Goal: Obtain resource: Download file/media

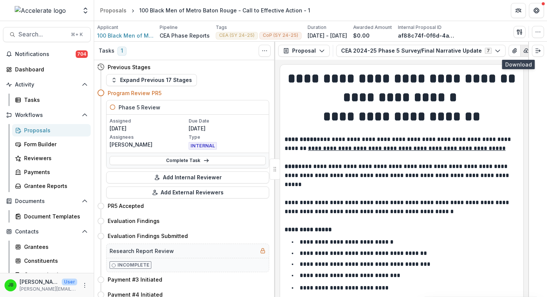
click at [520, 55] on button "button" at bounding box center [526, 51] width 12 height 12
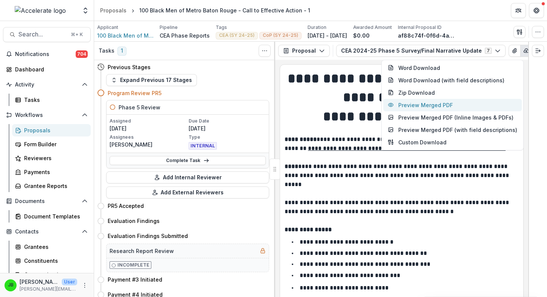
click at [472, 102] on button "Preview Merged PDF" at bounding box center [452, 105] width 138 height 12
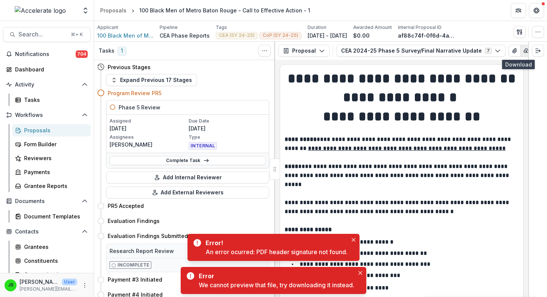
click at [524, 49] on icon "button" at bounding box center [526, 51] width 5 height 4
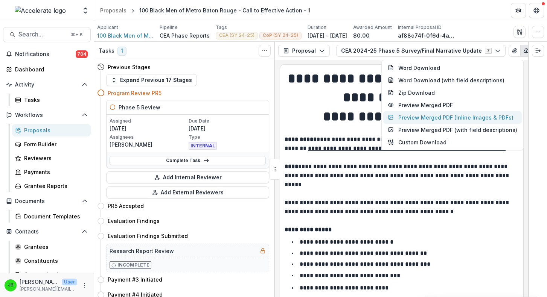
click at [450, 114] on button "Preview Merged PDF (Inline Images & PDFs)" at bounding box center [452, 117] width 138 height 12
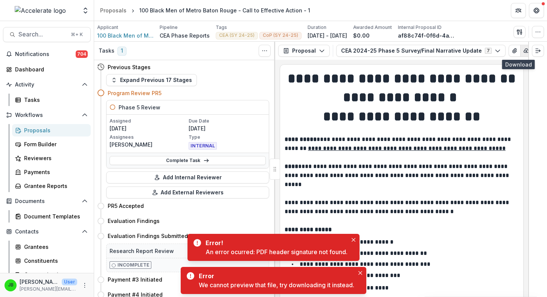
click at [523, 49] on icon "button" at bounding box center [526, 51] width 6 height 6
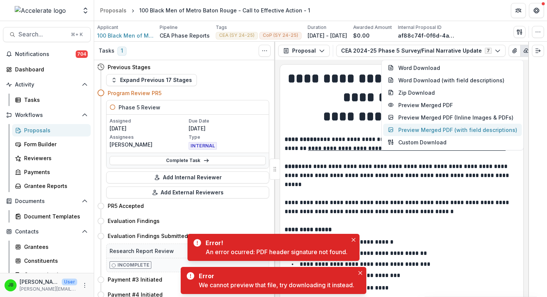
click at [441, 125] on button "Preview Merged PDF (with field descriptions)" at bounding box center [452, 130] width 138 height 12
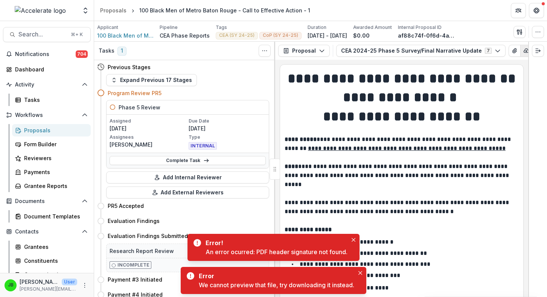
click at [523, 52] on icon "button" at bounding box center [526, 51] width 6 height 6
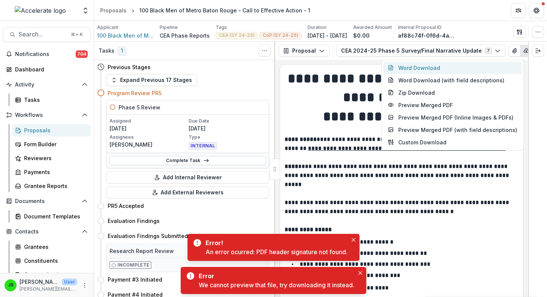
click at [452, 70] on button "Word Download" at bounding box center [452, 68] width 138 height 12
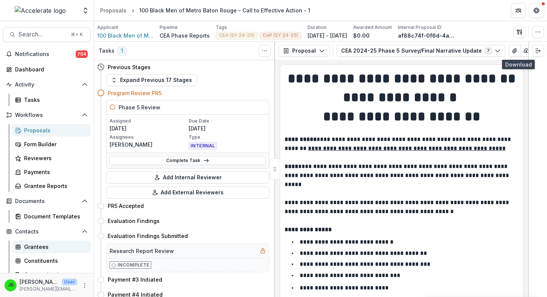
click at [39, 246] on div "Grantees" at bounding box center [54, 247] width 61 height 8
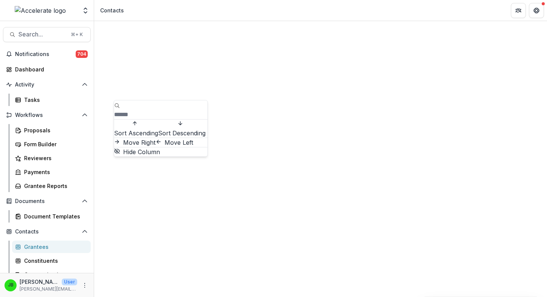
click at [149, 110] on input at bounding box center [144, 114] width 60 height 9
type input "*********"
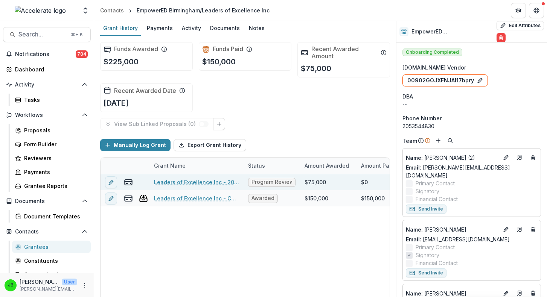
click at [211, 184] on link "Leaders of Excellence Inc - 2024 - Call to Effective Action - 1" at bounding box center [196, 182] width 85 height 8
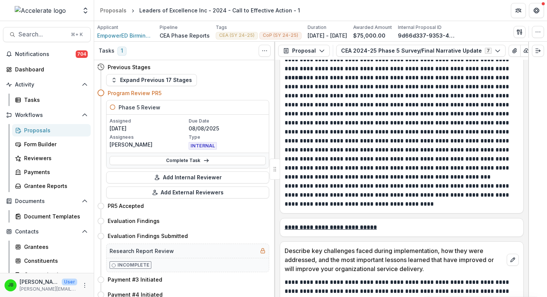
scroll to position [2816, 0]
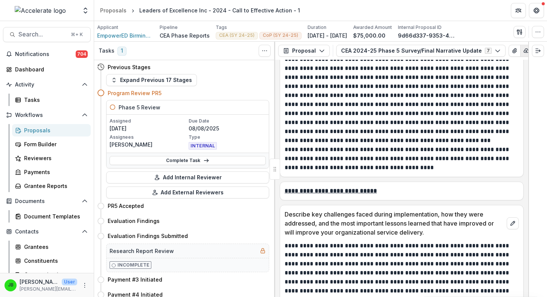
click at [523, 50] on icon "button" at bounding box center [526, 51] width 6 height 6
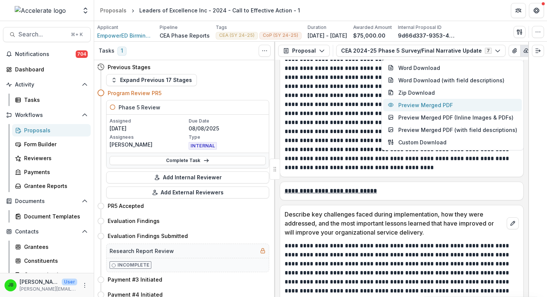
click at [431, 108] on button "Preview Merged PDF" at bounding box center [452, 105] width 138 height 12
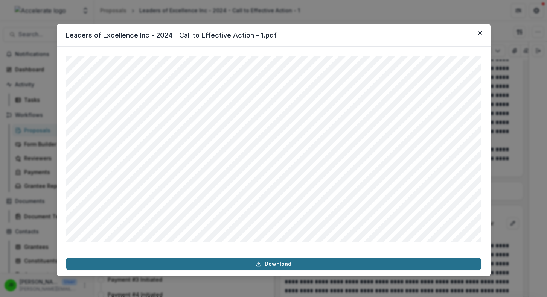
click at [267, 262] on link "Download" at bounding box center [273, 264] width 415 height 12
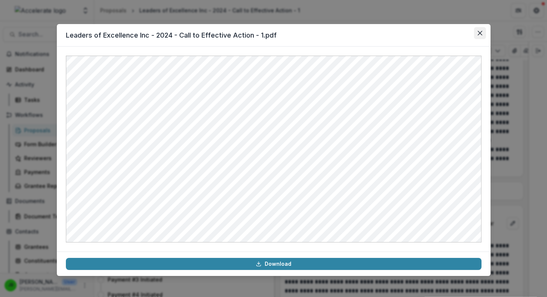
click at [480, 32] on icon "Close" at bounding box center [479, 33] width 5 height 5
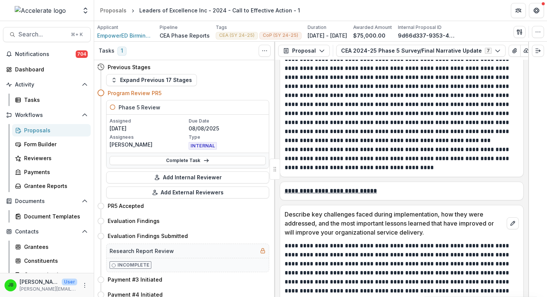
click at [33, 133] on div "Proposals" at bounding box center [54, 130] width 61 height 8
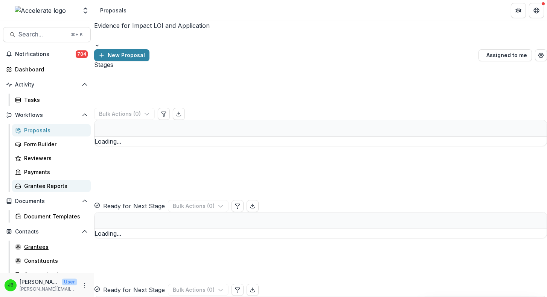
click at [37, 245] on div "Grantees" at bounding box center [54, 247] width 61 height 8
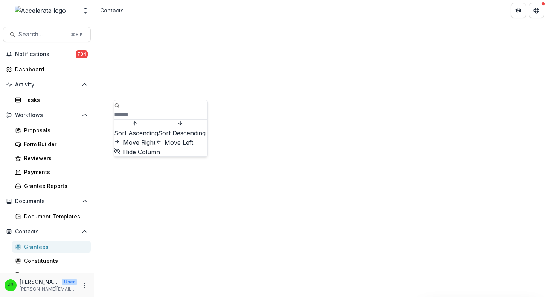
click at [134, 110] on input at bounding box center [144, 114] width 60 height 9
type input "********"
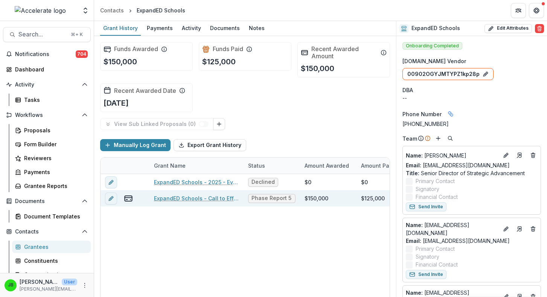
click at [222, 201] on link "ExpandED Schools - Call to Effective Action - 1" at bounding box center [196, 198] width 85 height 8
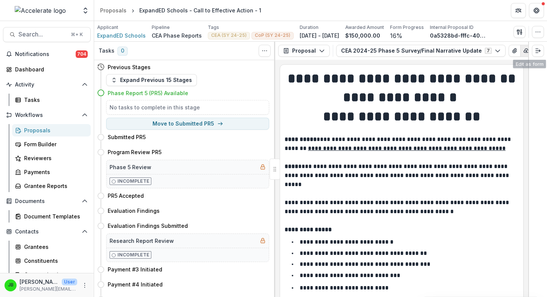
click at [524, 51] on icon "button" at bounding box center [526, 51] width 5 height 4
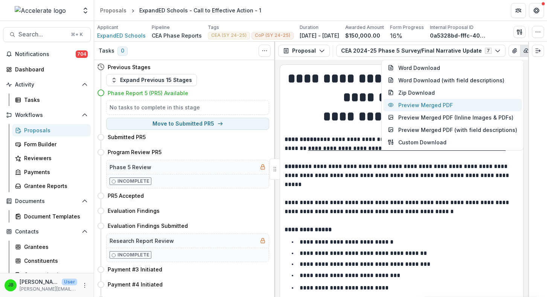
click at [473, 104] on button "Preview Merged PDF" at bounding box center [452, 105] width 138 height 12
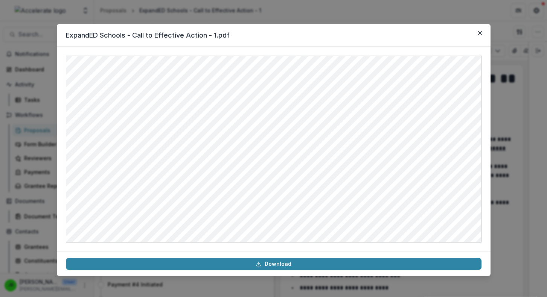
drag, startPoint x: 308, startPoint y: 263, endPoint x: 484, endPoint y: 149, distance: 209.0
click at [484, 149] on section "ExpandED Schools - Call to Effective Action - 1.pdf Download" at bounding box center [273, 150] width 433 height 252
click at [496, 144] on div "ExpandED Schools - Call to Effective Action - 1.pdf Download" at bounding box center [273, 148] width 547 height 297
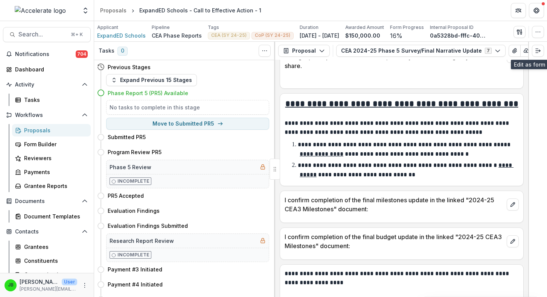
scroll to position [1913, 0]
click at [39, 245] on div "Grantees" at bounding box center [54, 247] width 61 height 8
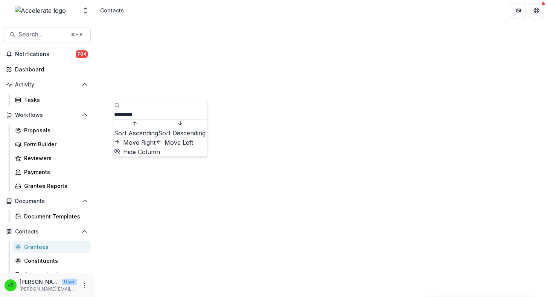
click at [138, 110] on input "********" at bounding box center [144, 114] width 60 height 9
type input "**********"
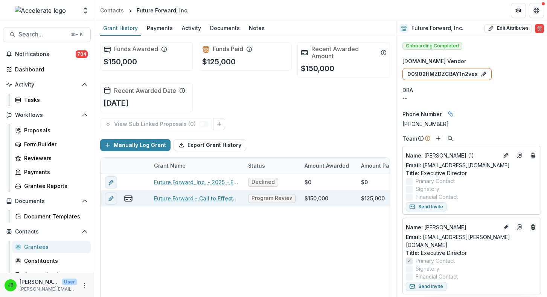
click at [213, 200] on link "Future Forward - Call to Effective Action - 1" at bounding box center [196, 198] width 85 height 8
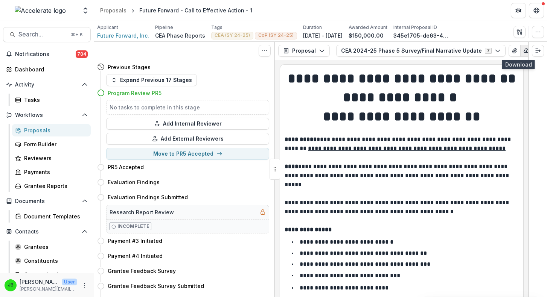
click at [523, 51] on icon "button" at bounding box center [526, 51] width 6 height 6
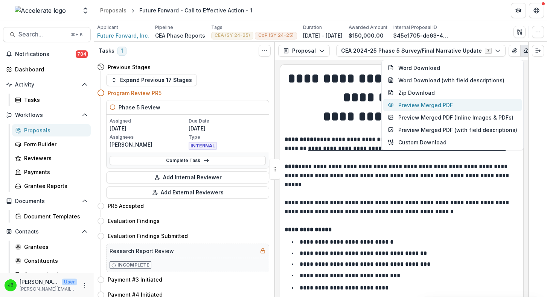
click at [463, 103] on button "Preview Merged PDF" at bounding box center [452, 105] width 138 height 12
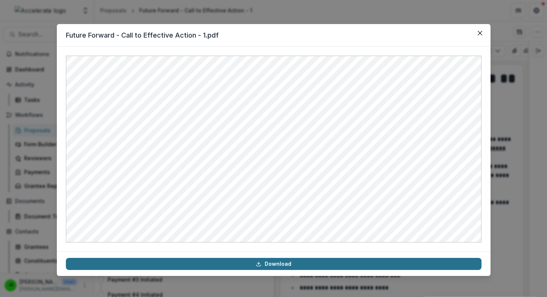
click at [316, 266] on link "Download" at bounding box center [273, 264] width 415 height 12
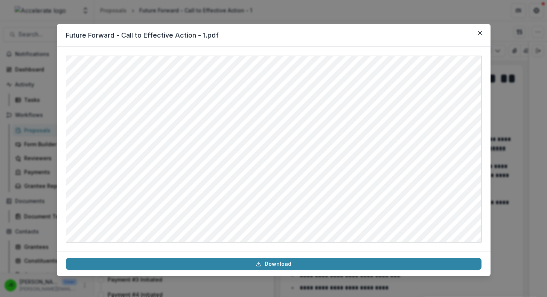
click at [486, 30] on header "Future Forward - Call to Effective Action - 1.pdf" at bounding box center [273, 35] width 433 height 23
click at [483, 32] on button "Close" at bounding box center [480, 33] width 12 height 12
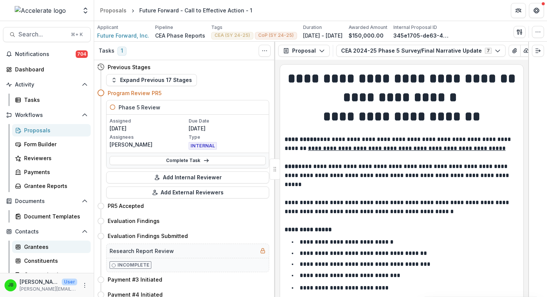
click at [49, 246] on div "Grantees" at bounding box center [54, 247] width 61 height 8
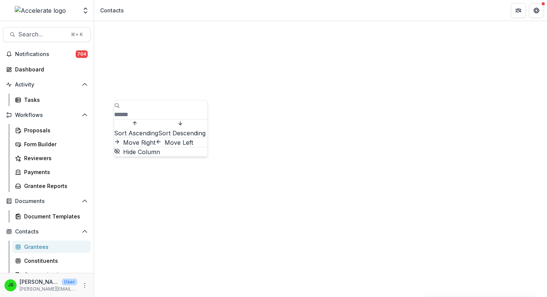
click at [140, 110] on input at bounding box center [144, 114] width 60 height 9
type input "*"
type input "******"
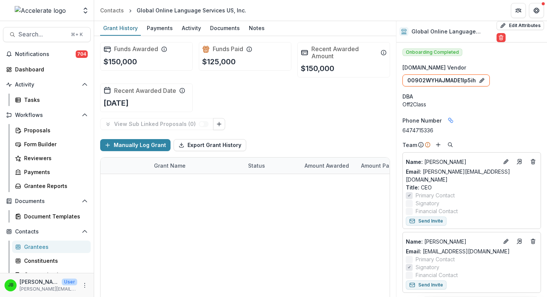
click at [185, 217] on link "Global Online Language Services US, Inc. - Call to Effective Action - 1" at bounding box center [196, 215] width 85 height 8
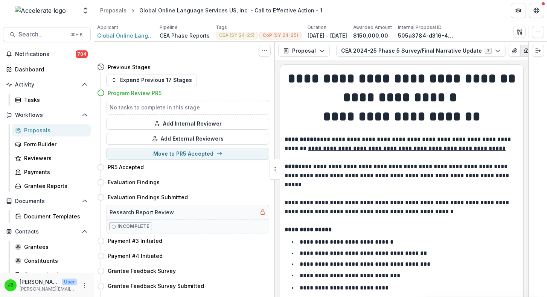
click at [523, 53] on icon "button" at bounding box center [526, 51] width 6 height 6
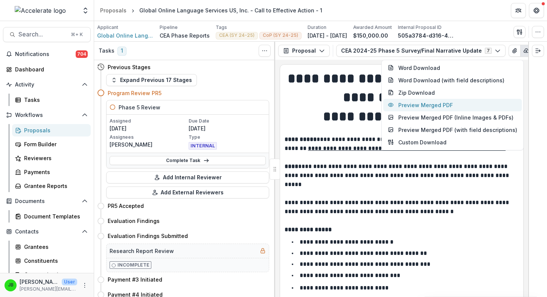
click at [457, 102] on button "Preview Merged PDF" at bounding box center [452, 105] width 138 height 12
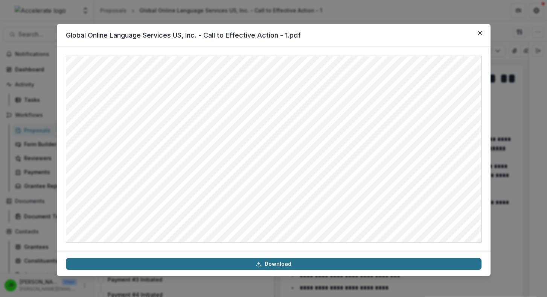
click at [280, 265] on link "Download" at bounding box center [273, 264] width 415 height 12
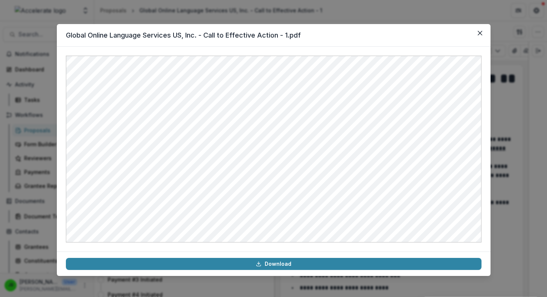
click at [449, 26] on header "Global Online Language Services US, Inc. - Call to Effective Action - 1.pdf" at bounding box center [273, 35] width 433 height 23
click at [483, 37] on button "Close" at bounding box center [480, 33] width 12 height 12
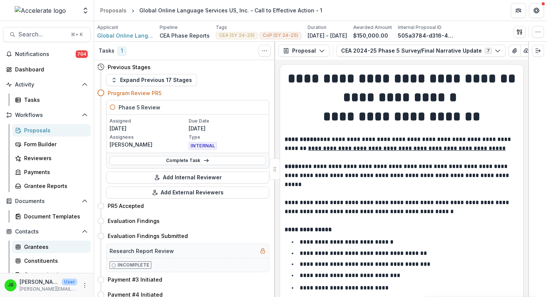
click at [35, 246] on div "Grantees" at bounding box center [54, 247] width 61 height 8
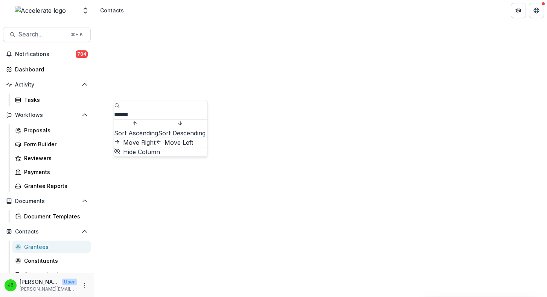
click at [130, 110] on input "******" at bounding box center [144, 114] width 60 height 9
type input "**********"
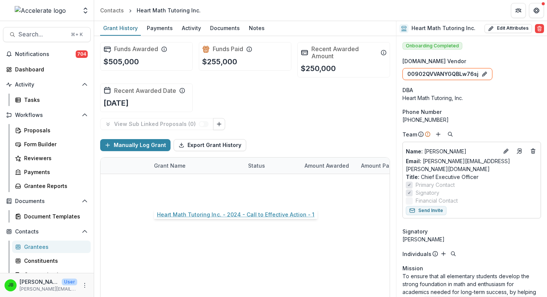
click at [229, 200] on link "Heart Math Tutoring Inc. - 2024 - Call to Effective Action - 1" at bounding box center [196, 198] width 85 height 8
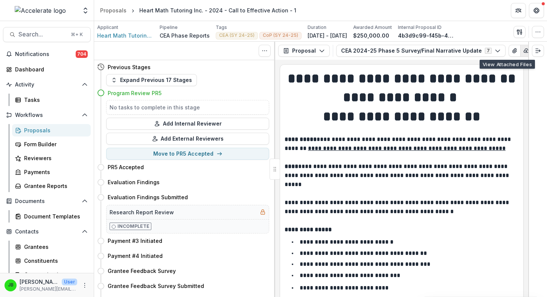
click at [523, 50] on icon "button" at bounding box center [526, 51] width 6 height 6
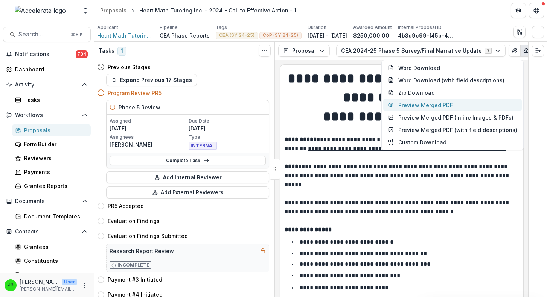
click at [456, 102] on button "Preview Merged PDF" at bounding box center [452, 105] width 138 height 12
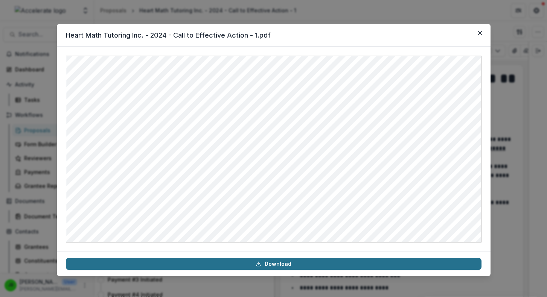
click at [265, 262] on link "Download" at bounding box center [273, 264] width 415 height 12
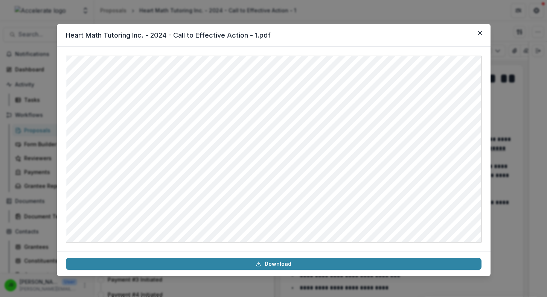
click at [317, 13] on div "Heart Math Tutoring Inc. - 2024 - Call to Effective Action - 1.pdf Download" at bounding box center [273, 148] width 547 height 297
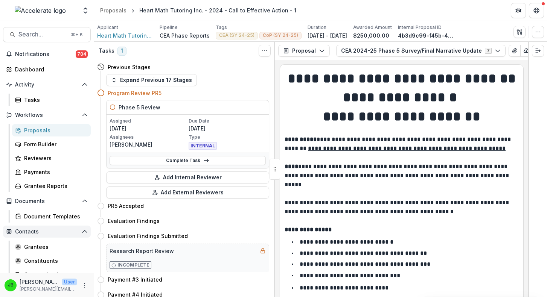
click at [42, 225] on div "Notifications 704 Dashboard Activity Tasks Workflows Proposals Form Builder Rev…" at bounding box center [47, 193] width 94 height 291
click at [38, 247] on div "Grantees" at bounding box center [54, 247] width 61 height 8
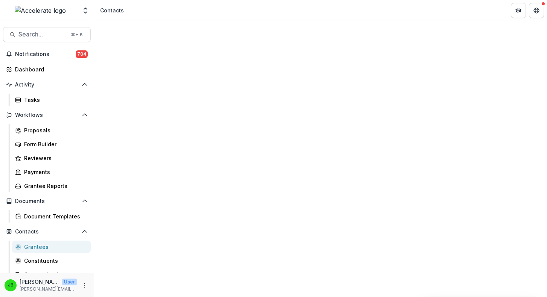
click at [38, 247] on div "Grantees" at bounding box center [54, 247] width 61 height 8
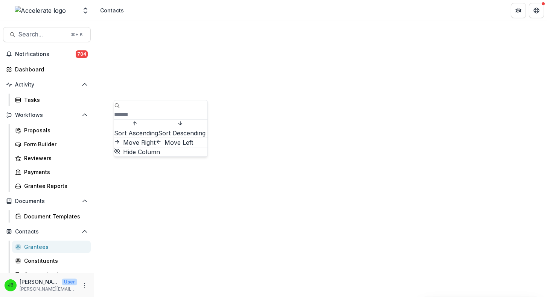
click at [135, 110] on input at bounding box center [144, 114] width 60 height 9
type input "**********"
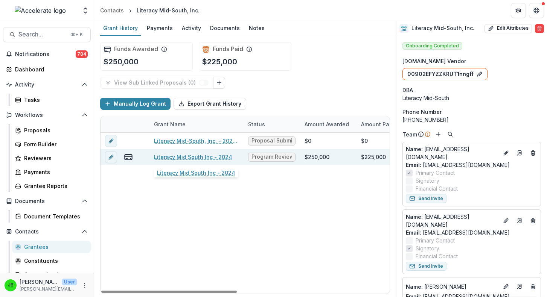
click at [201, 160] on link "Literacy Mid South Inc - 2024" at bounding box center [193, 157] width 78 height 8
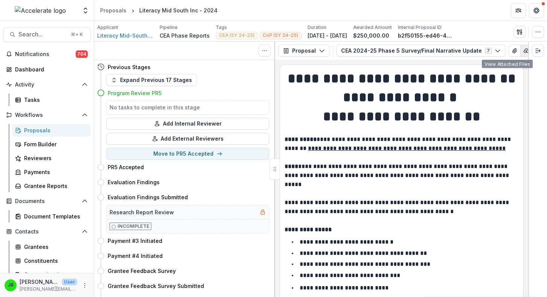
click at [523, 48] on icon "button" at bounding box center [526, 51] width 6 height 6
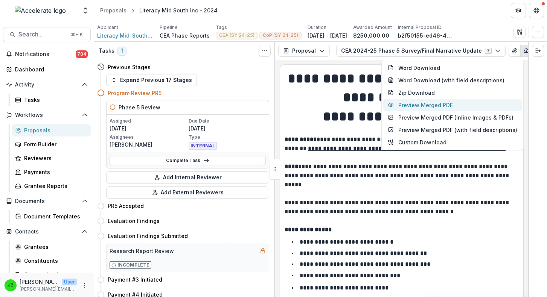
click at [472, 105] on button "Preview Merged PDF" at bounding box center [452, 105] width 138 height 12
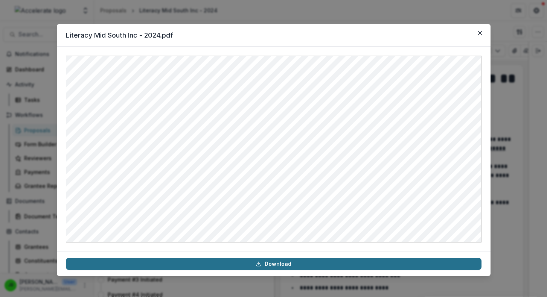
click at [358, 263] on link "Download" at bounding box center [273, 264] width 415 height 12
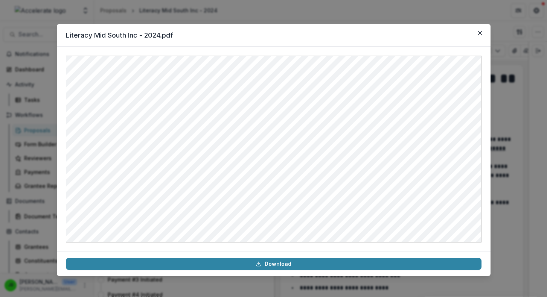
click at [30, 260] on div "Literacy Mid South Inc - 2024.pdf Download" at bounding box center [273, 148] width 547 height 297
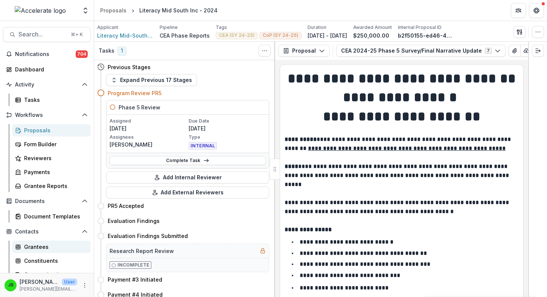
click at [31, 249] on div "Grantees" at bounding box center [54, 247] width 61 height 8
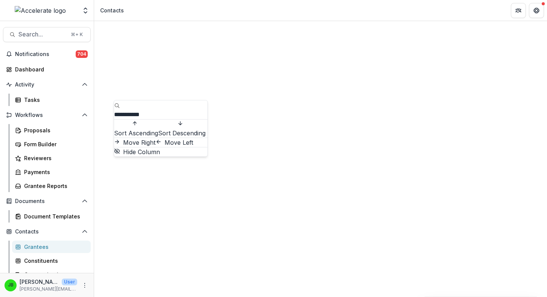
click at [129, 110] on input "**********" at bounding box center [144, 114] width 60 height 9
type input "******"
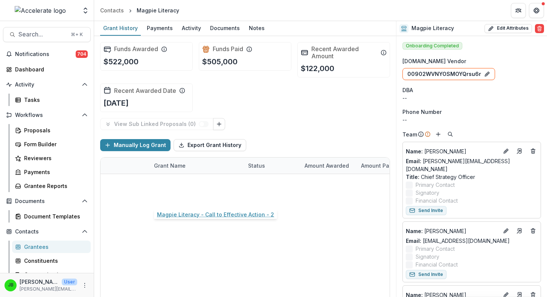
click at [222, 185] on link "Magpie Literacy - Call to Effective Action - 3" at bounding box center [196, 182] width 85 height 8
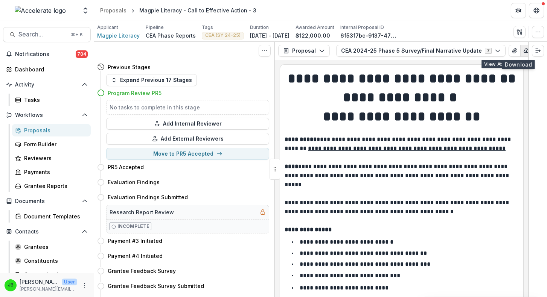
click at [524, 51] on icon "button" at bounding box center [526, 51] width 5 height 4
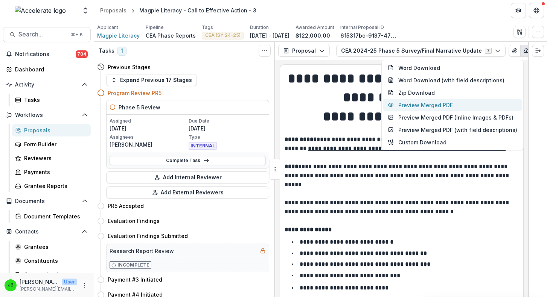
click at [457, 105] on button "Preview Merged PDF" at bounding box center [452, 105] width 138 height 12
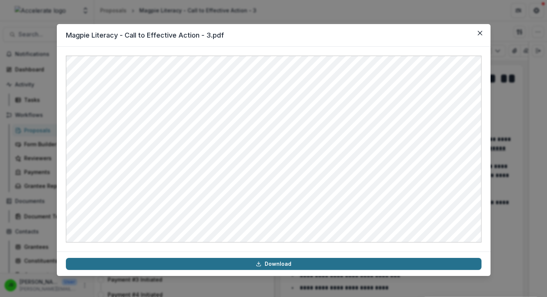
click at [271, 266] on link "Download" at bounding box center [273, 264] width 415 height 12
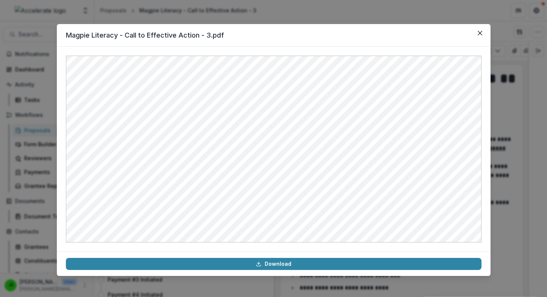
click at [38, 246] on div "Magpie Literacy - Call to Effective Action - 3.pdf Download" at bounding box center [273, 148] width 547 height 297
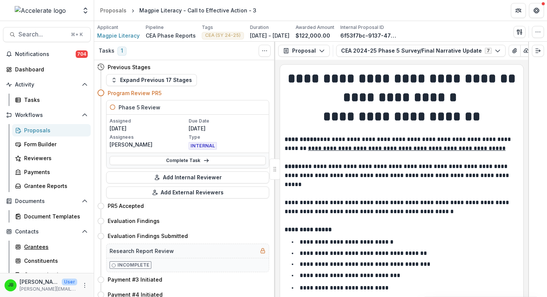
click at [38, 246] on div "Grantees" at bounding box center [54, 247] width 61 height 8
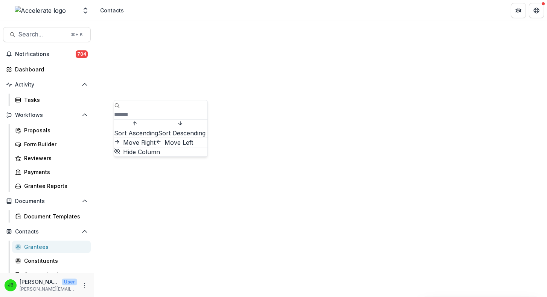
click at [133, 110] on input at bounding box center [144, 114] width 60 height 9
type input "***"
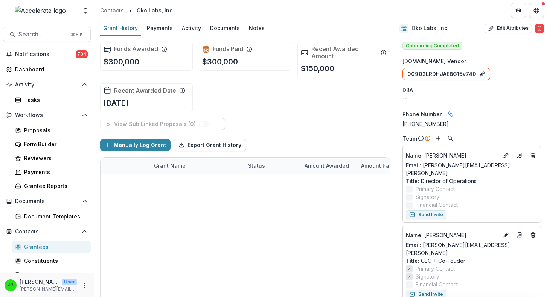
click at [220, 213] on link "Oko Labs, Inc. - Call to Effective Action - 2" at bounding box center [196, 215] width 85 height 8
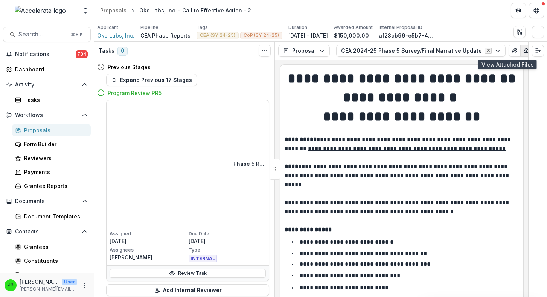
click at [523, 51] on icon "button" at bounding box center [526, 51] width 6 height 6
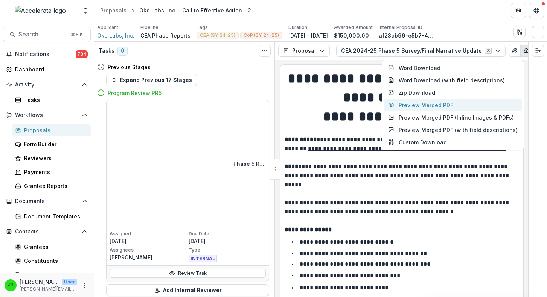
click at [434, 105] on button "Preview Merged PDF" at bounding box center [452, 105] width 138 height 12
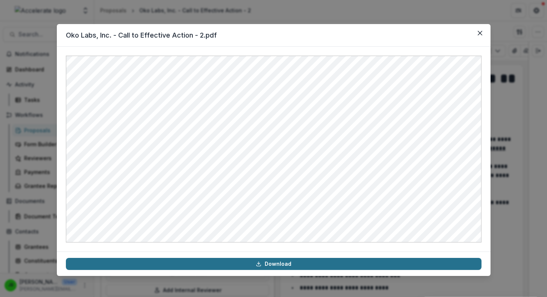
click at [273, 264] on link "Download" at bounding box center [273, 264] width 415 height 12
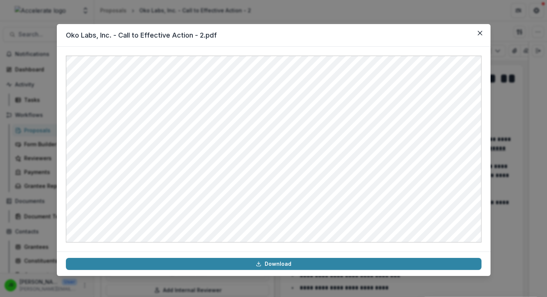
click at [26, 254] on div "Oko Labs, Inc. - Call to Effective Action - 2.pdf Download" at bounding box center [273, 148] width 547 height 297
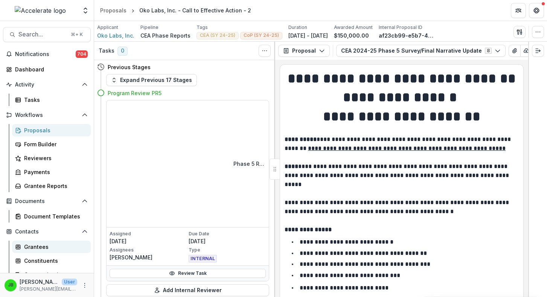
click at [29, 252] on link "Grantees" at bounding box center [51, 247] width 79 height 12
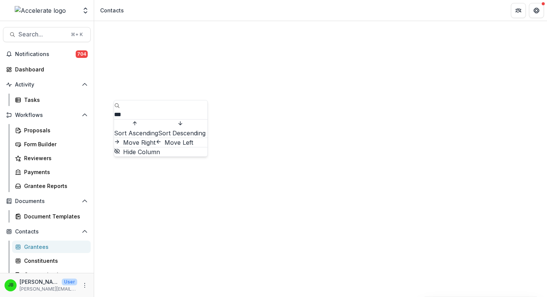
click at [129, 110] on input "***" at bounding box center [144, 114] width 60 height 9
click at [138, 110] on input "****" at bounding box center [144, 114] width 60 height 9
type input "*******"
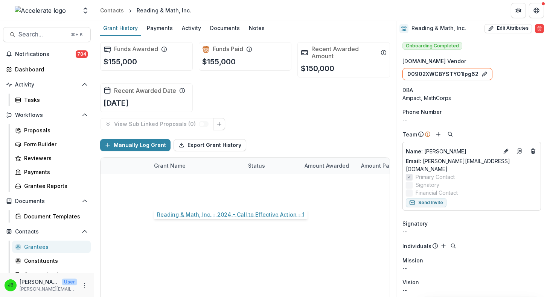
click at [209, 199] on link "Reading & Math, Inc. - 2024 - Call to Effective Action - 1" at bounding box center [196, 198] width 85 height 8
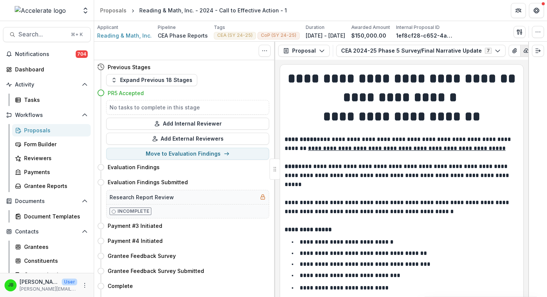
click at [523, 51] on icon "button" at bounding box center [526, 51] width 6 height 6
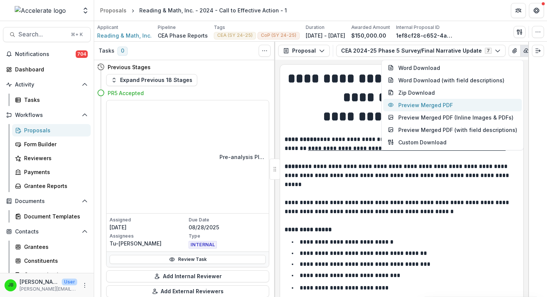
drag, startPoint x: 436, startPoint y: 98, endPoint x: 436, endPoint y: 106, distance: 8.3
click at [436, 106] on div "Word Download Word Download (with field descriptions) Zip Download Preview Merg…" at bounding box center [452, 105] width 142 height 91
click at [436, 106] on button "Preview Merged PDF" at bounding box center [452, 105] width 138 height 12
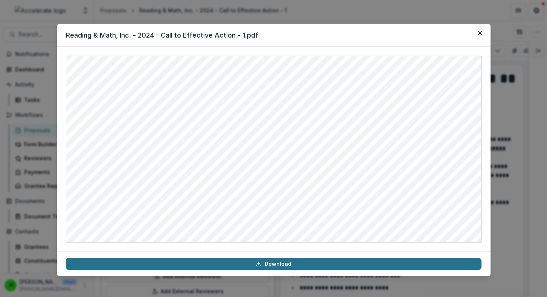
click at [286, 264] on link "Download" at bounding box center [273, 264] width 415 height 12
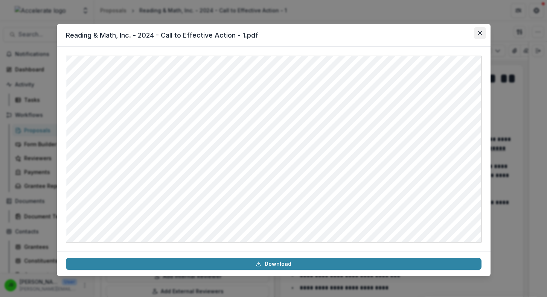
click at [484, 33] on button "Close" at bounding box center [480, 33] width 12 height 12
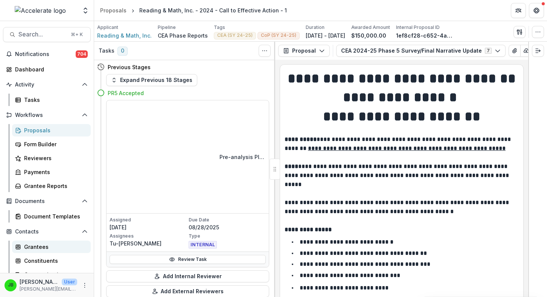
click at [35, 244] on div "Grantees" at bounding box center [54, 247] width 61 height 8
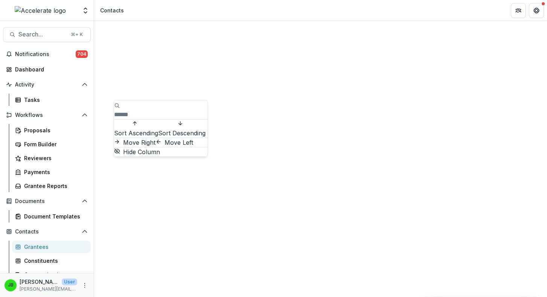
click at [137, 110] on input at bounding box center [144, 114] width 60 height 9
type input "********"
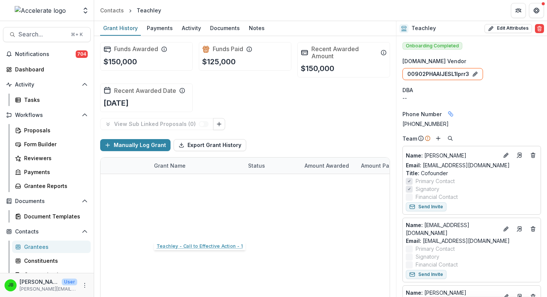
click at [197, 230] on link "Teachley - Call to Effective Action - 1" at bounding box center [196, 231] width 85 height 8
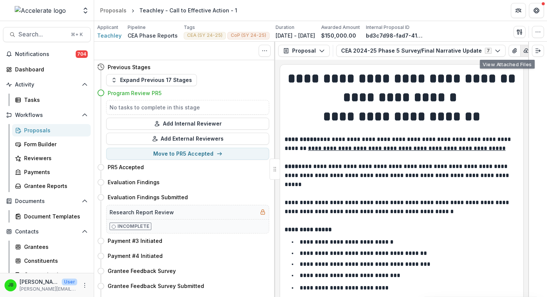
click at [523, 49] on icon "button" at bounding box center [526, 51] width 6 height 6
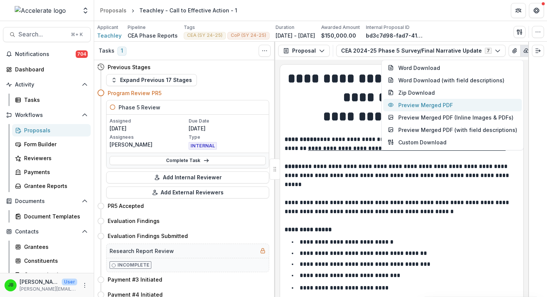
click at [474, 109] on button "Preview Merged PDF" at bounding box center [452, 105] width 138 height 12
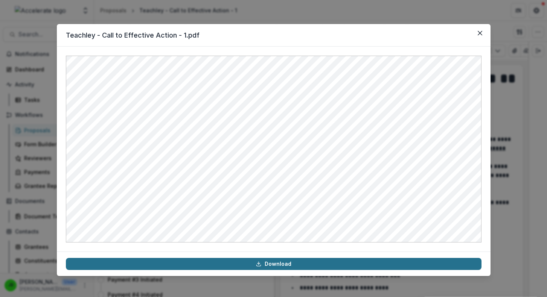
click at [273, 263] on link "Download" at bounding box center [273, 264] width 415 height 12
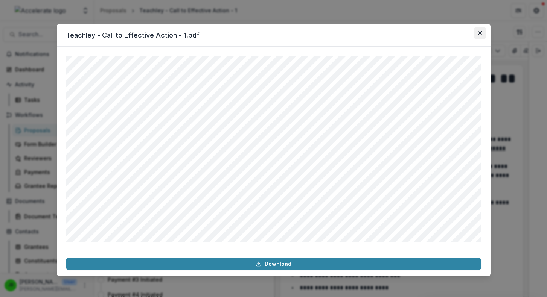
click at [479, 34] on icon "Close" at bounding box center [479, 33] width 5 height 5
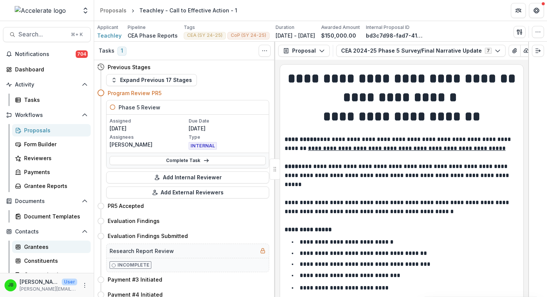
click at [38, 245] on div "Grantees" at bounding box center [54, 247] width 61 height 8
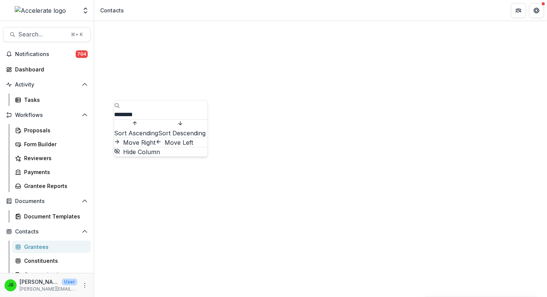
click at [135, 110] on input "********" at bounding box center [144, 114] width 60 height 9
type input "******"
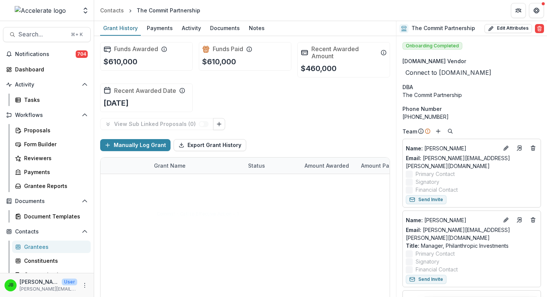
click at [210, 182] on link "Commit! - Call to Effective Action - 1" at bounding box center [196, 182] width 85 height 8
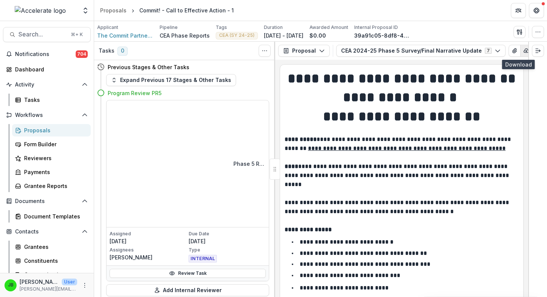
click at [526, 50] on line "button" at bounding box center [526, 51] width 0 height 2
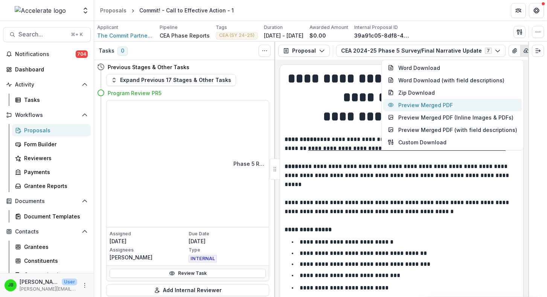
click at [441, 103] on button "Preview Merged PDF" at bounding box center [452, 105] width 138 height 12
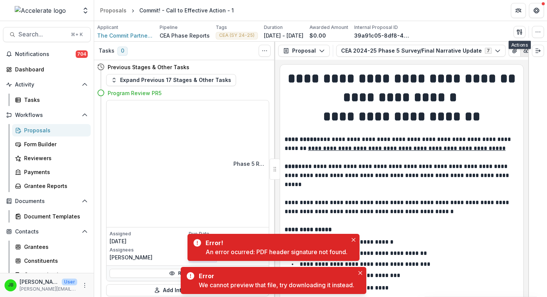
click at [523, 49] on icon "button" at bounding box center [526, 51] width 6 height 6
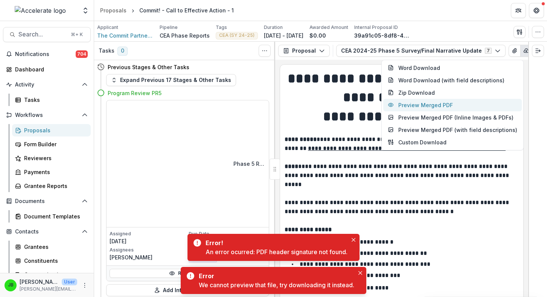
click at [455, 108] on button "Preview Merged PDF" at bounding box center [452, 105] width 138 height 12
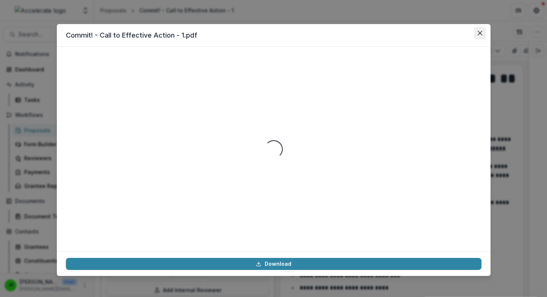
click at [481, 33] on icon "Close" at bounding box center [479, 33] width 5 height 5
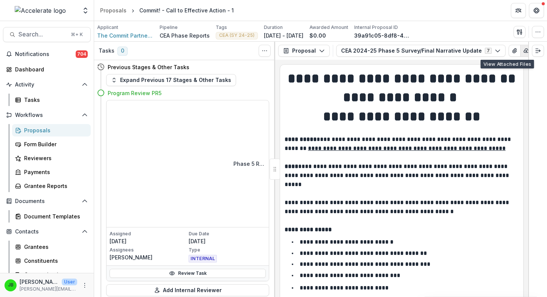
click at [523, 50] on icon "button" at bounding box center [526, 51] width 6 height 6
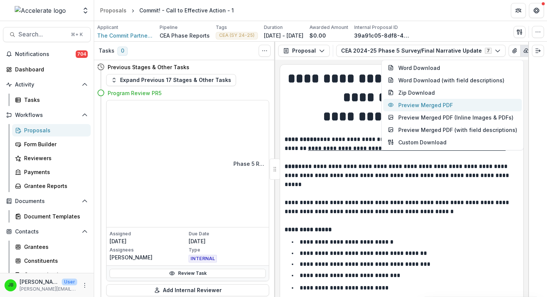
click at [451, 104] on button "Preview Merged PDF" at bounding box center [452, 105] width 138 height 12
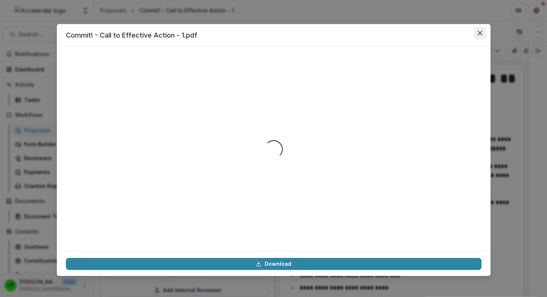
click at [481, 36] on button "Close" at bounding box center [480, 33] width 12 height 12
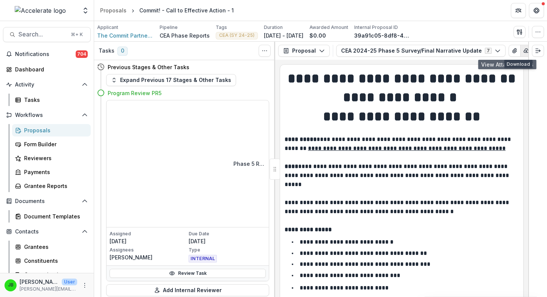
click at [520, 53] on button "button" at bounding box center [526, 51] width 12 height 12
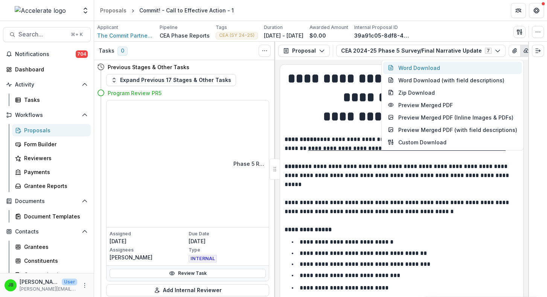
click at [483, 69] on button "Word Download" at bounding box center [452, 68] width 138 height 12
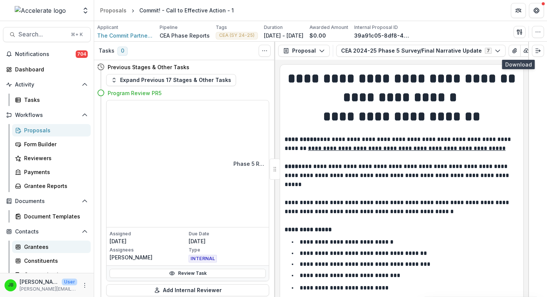
click at [21, 248] on link "Grantees" at bounding box center [51, 247] width 79 height 12
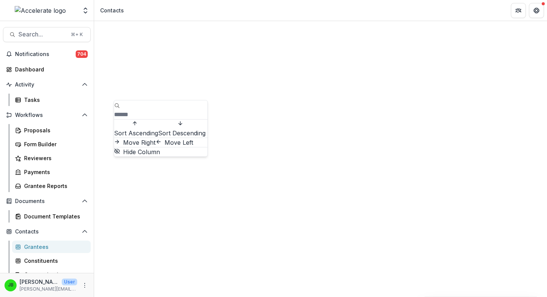
click at [143, 110] on input at bounding box center [144, 114] width 60 height 9
type input "******"
